Goal: Information Seeking & Learning: Learn about a topic

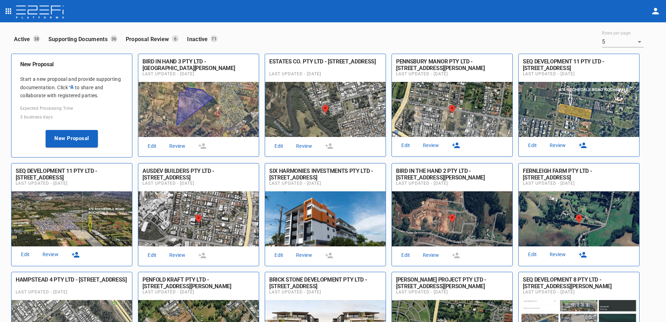
click at [178, 147] on link "Review" at bounding box center [177, 145] width 22 height 9
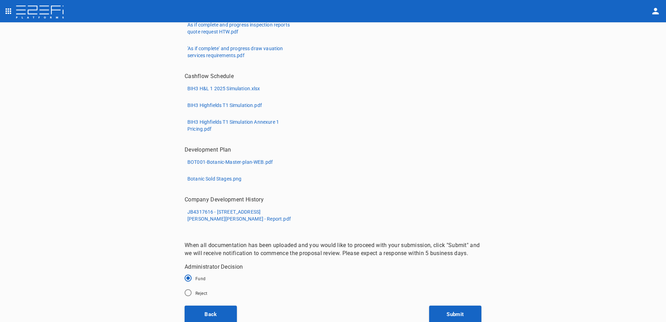
scroll to position [315, 0]
click at [208, 310] on button "Back" at bounding box center [211, 313] width 52 height 17
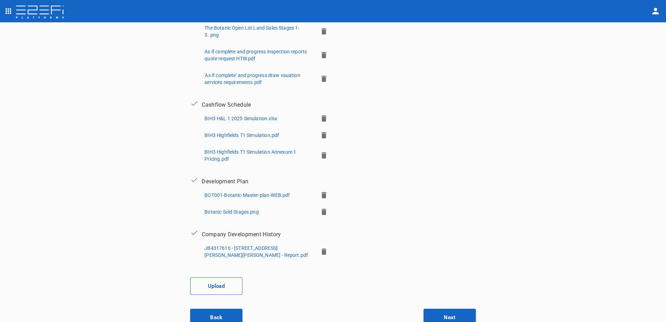
scroll to position [300, 0]
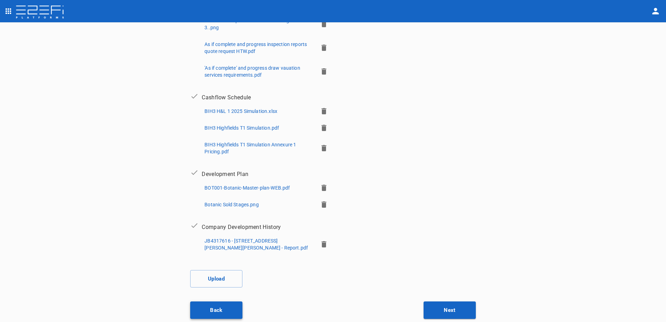
click at [210, 309] on button "Back" at bounding box center [216, 309] width 52 height 17
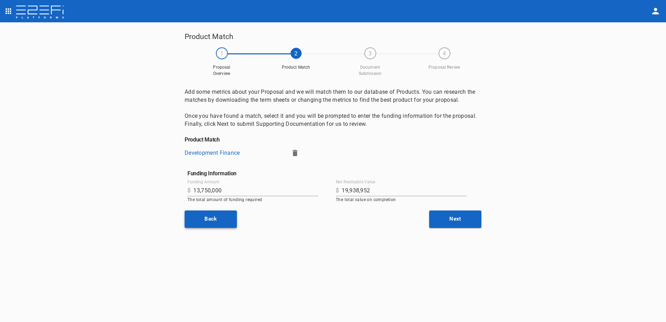
click at [213, 217] on button "Back" at bounding box center [211, 218] width 52 height 17
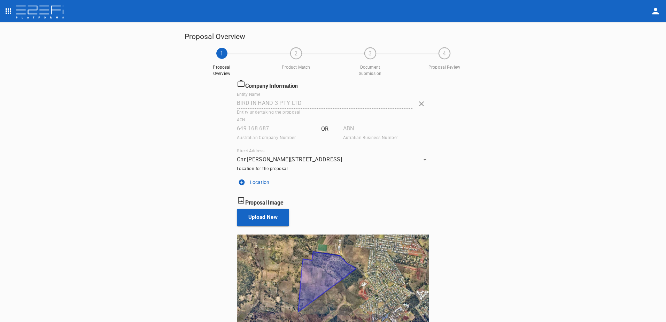
scroll to position [40, 0]
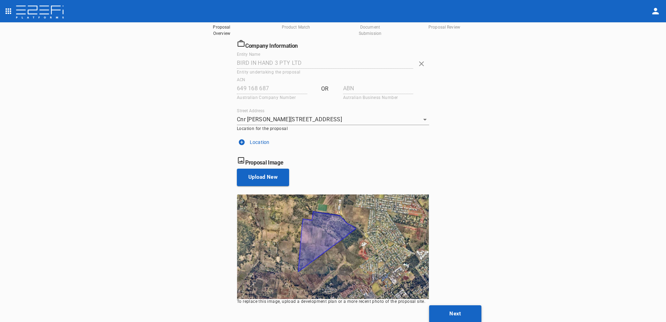
click at [455, 310] on button "Next" at bounding box center [455, 313] width 52 height 17
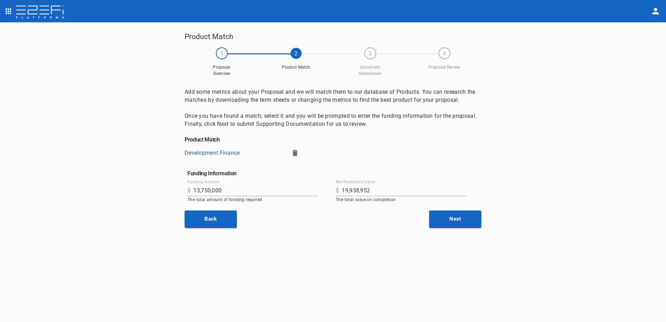
click at [294, 153] on icon "button" at bounding box center [295, 153] width 5 height 6
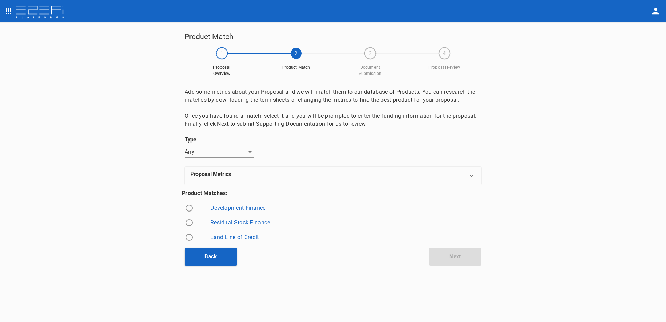
click at [240, 222] on link "Residual Stock Finance" at bounding box center [240, 222] width 60 height 7
click at [191, 209] on input "radio" at bounding box center [189, 208] width 15 height 15
radio input "true"
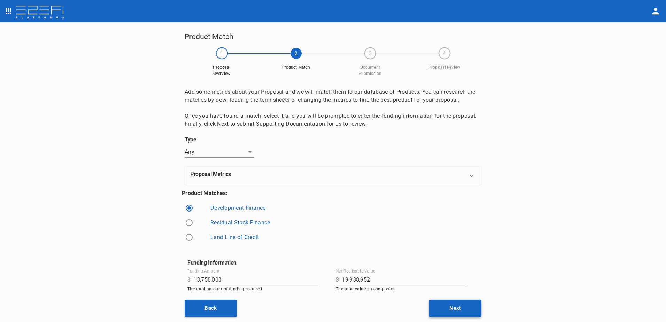
click at [455, 307] on button "Next" at bounding box center [455, 308] width 52 height 17
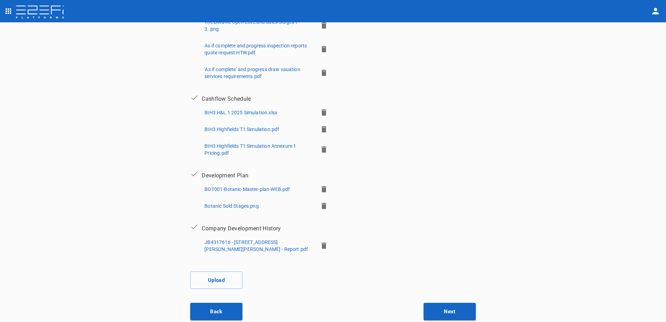
scroll to position [300, 0]
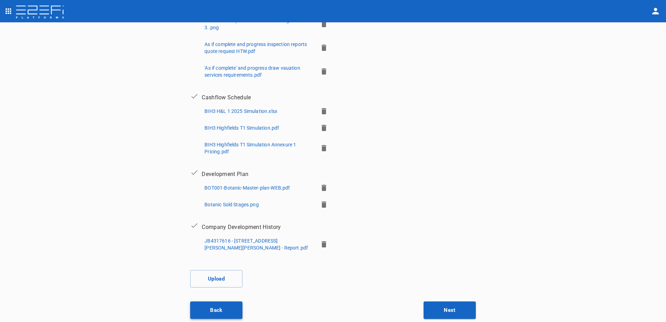
click at [218, 310] on button "Back" at bounding box center [216, 309] width 52 height 17
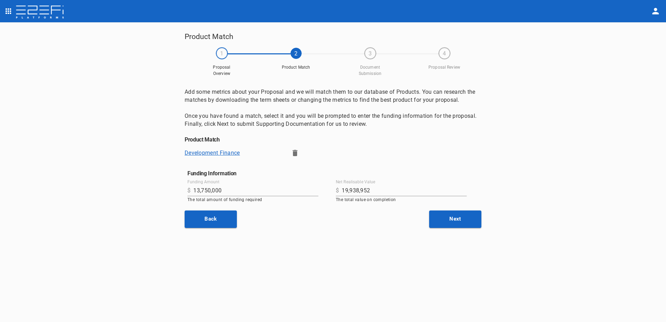
click at [217, 154] on link "Development Finance" at bounding box center [212, 152] width 55 height 7
click at [218, 218] on button "Back" at bounding box center [211, 218] width 52 height 17
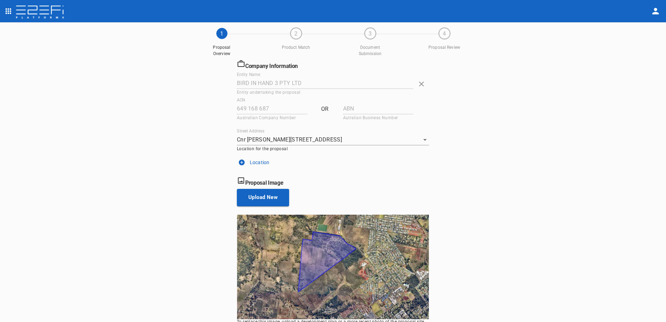
scroll to position [40, 0]
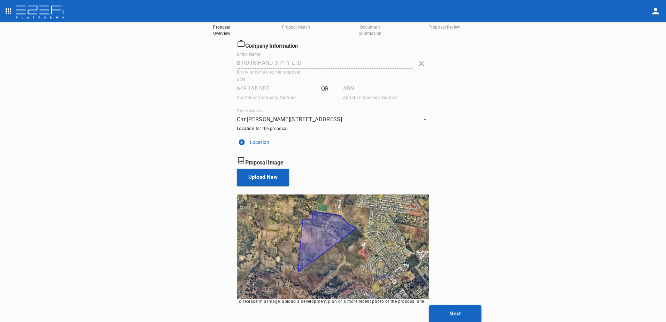
click at [453, 313] on button "Next" at bounding box center [455, 313] width 52 height 17
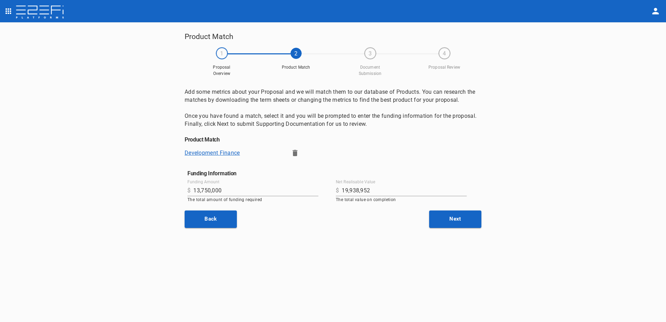
click at [206, 153] on link "Development Finance" at bounding box center [212, 152] width 55 height 7
click at [212, 218] on button "Back" at bounding box center [211, 218] width 52 height 17
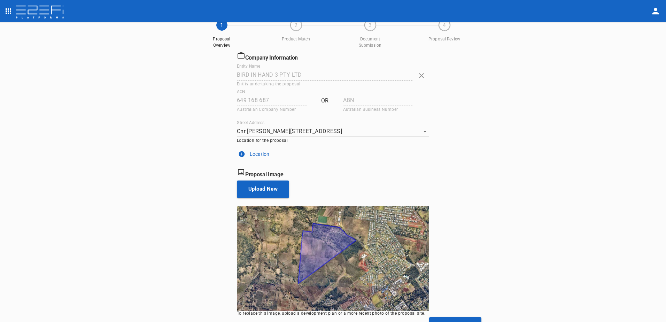
scroll to position [40, 0]
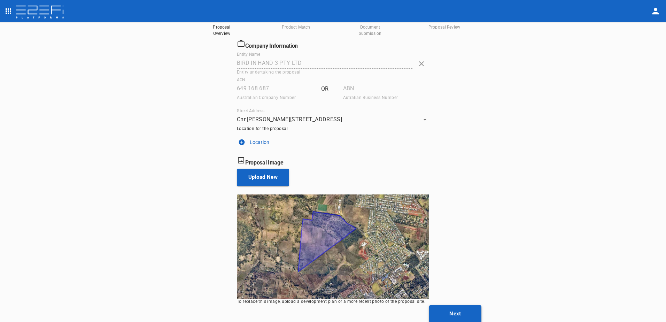
click at [457, 310] on button "Next" at bounding box center [455, 313] width 52 height 17
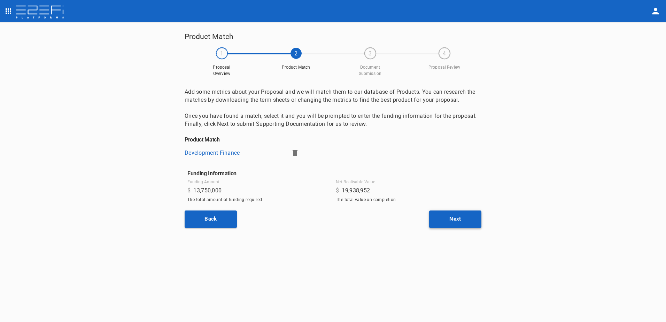
click at [457, 221] on button "Next" at bounding box center [455, 218] width 52 height 17
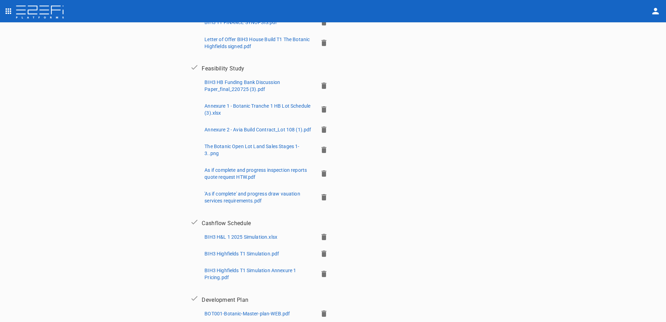
scroll to position [300, 0]
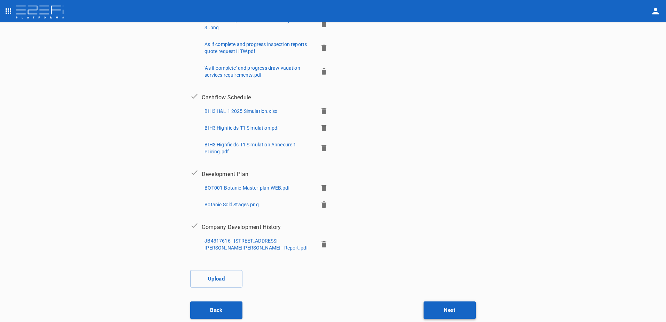
click at [445, 308] on button "Next" at bounding box center [450, 309] width 52 height 17
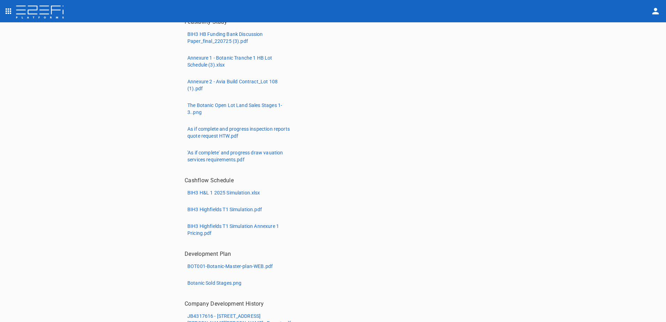
scroll to position [315, 0]
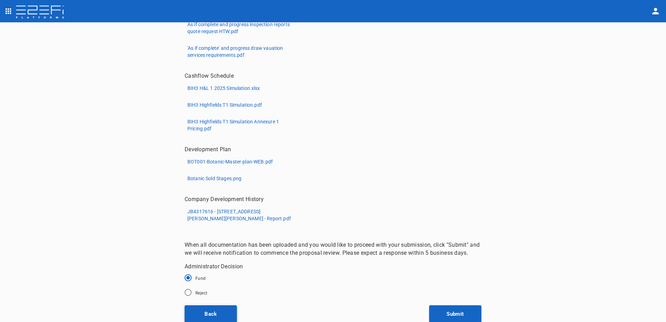
click at [202, 313] on button "Back" at bounding box center [211, 313] width 52 height 17
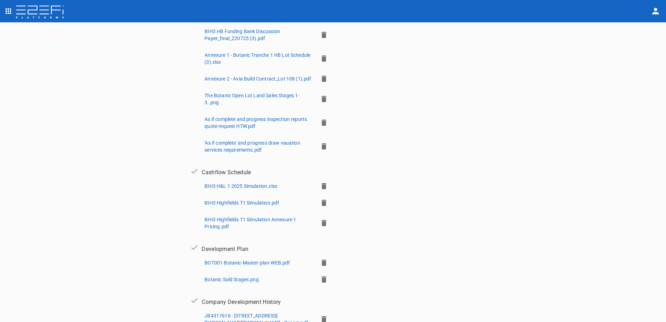
scroll to position [300, 0]
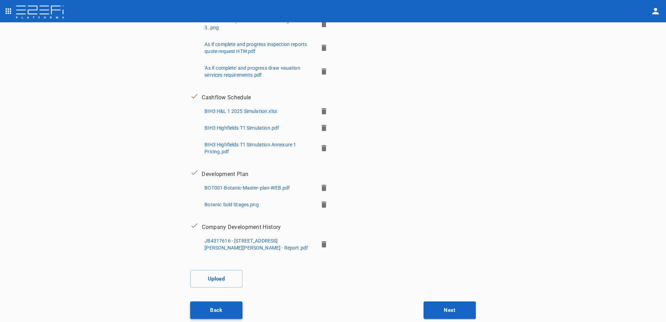
click at [219, 308] on button "Back" at bounding box center [216, 309] width 52 height 17
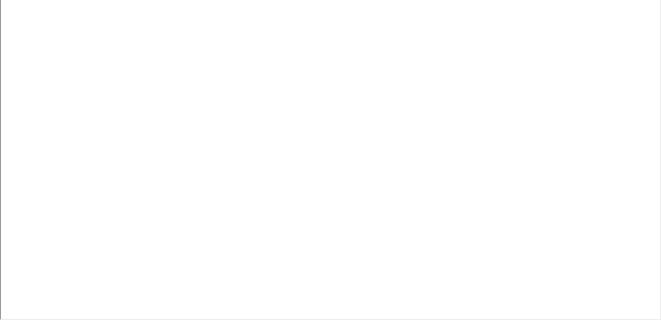
scroll to position [2, 0]
